Goal: Transaction & Acquisition: Purchase product/service

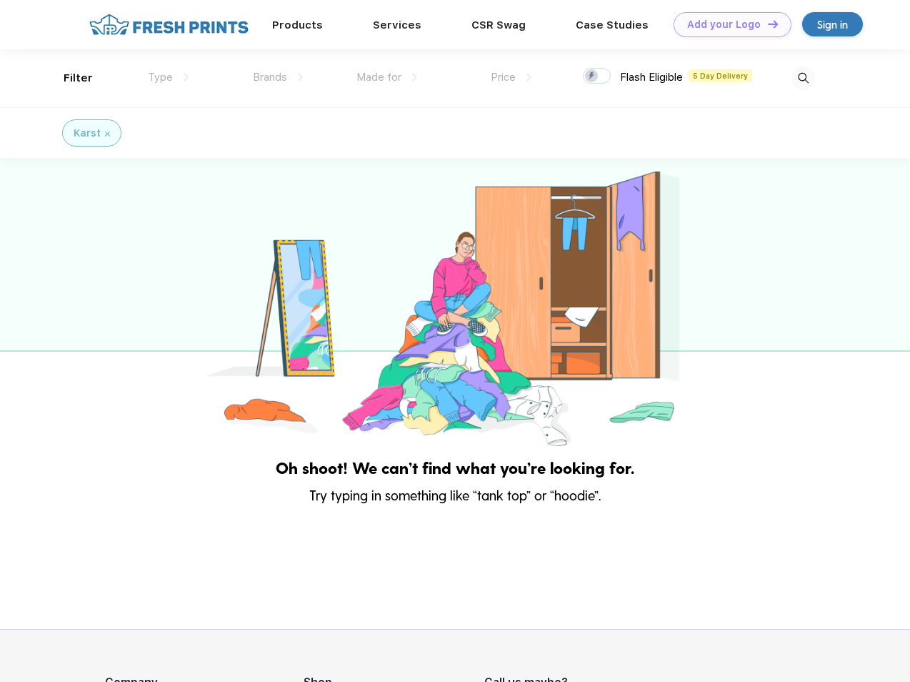
scroll to position [1, 0]
click at [727, 24] on link "Add your Logo Design Tool" at bounding box center [733, 24] width 118 height 25
click at [0, 0] on div "Design Tool" at bounding box center [0, 0] width 0 height 0
click at [767, 24] on link "Add your Logo Design Tool" at bounding box center [733, 24] width 118 height 25
click at [69, 78] on div "Filter" at bounding box center [78, 78] width 29 height 16
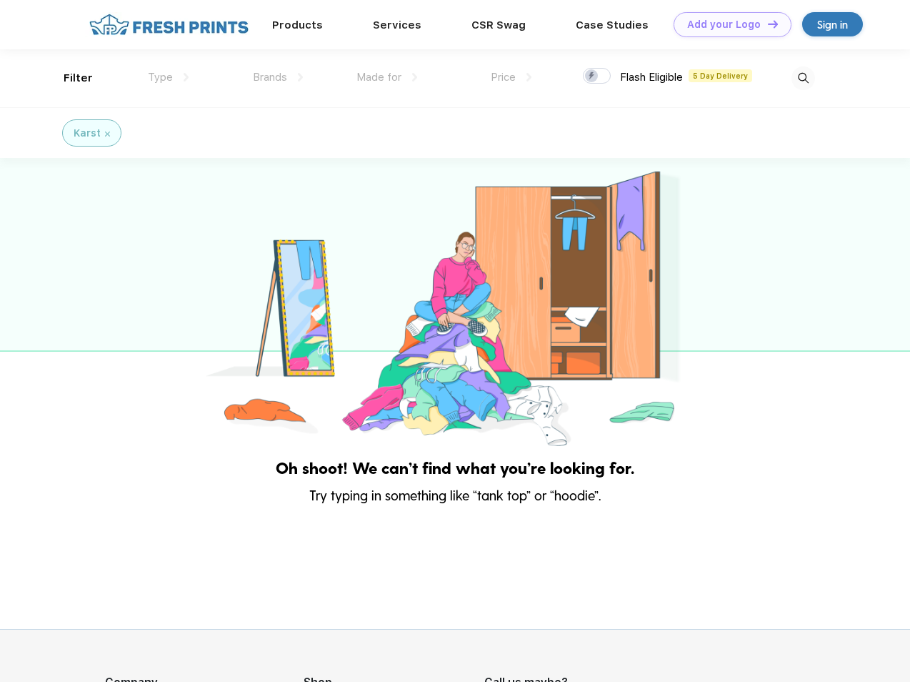
click at [169, 77] on span "Type" at bounding box center [160, 77] width 25 height 13
click at [278, 77] on span "Brands" at bounding box center [270, 77] width 34 height 13
click at [387, 77] on span "Made for" at bounding box center [379, 77] width 45 height 13
click at [512, 77] on span "Price" at bounding box center [503, 77] width 25 height 13
click at [597, 76] on div at bounding box center [597, 76] width 28 height 16
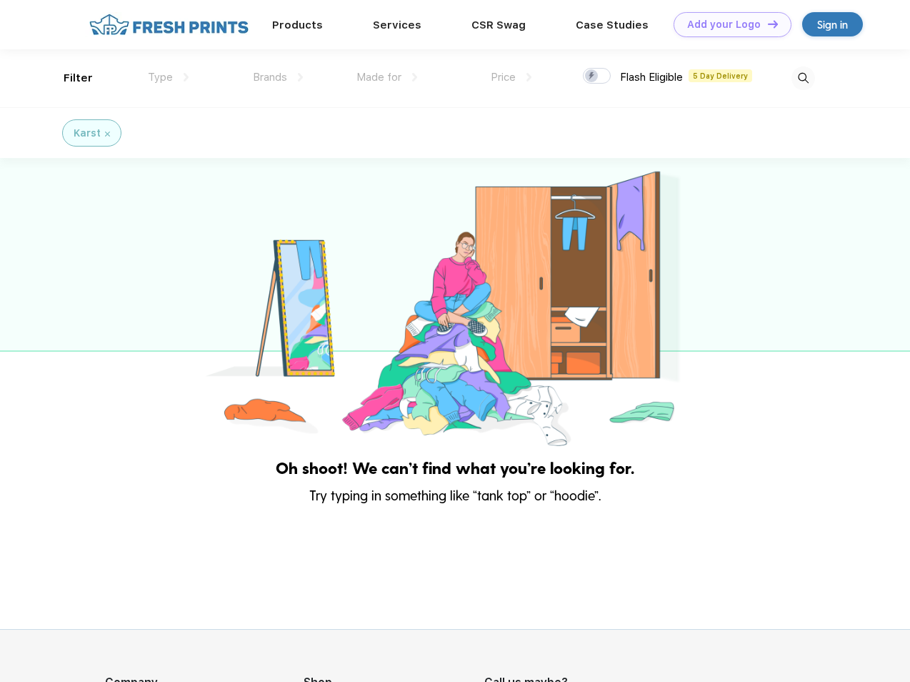
click at [592, 76] on input "checkbox" at bounding box center [587, 71] width 9 height 9
click at [803, 78] on img at bounding box center [804, 78] width 24 height 24
